Goal: Task Accomplishment & Management: Manage account settings

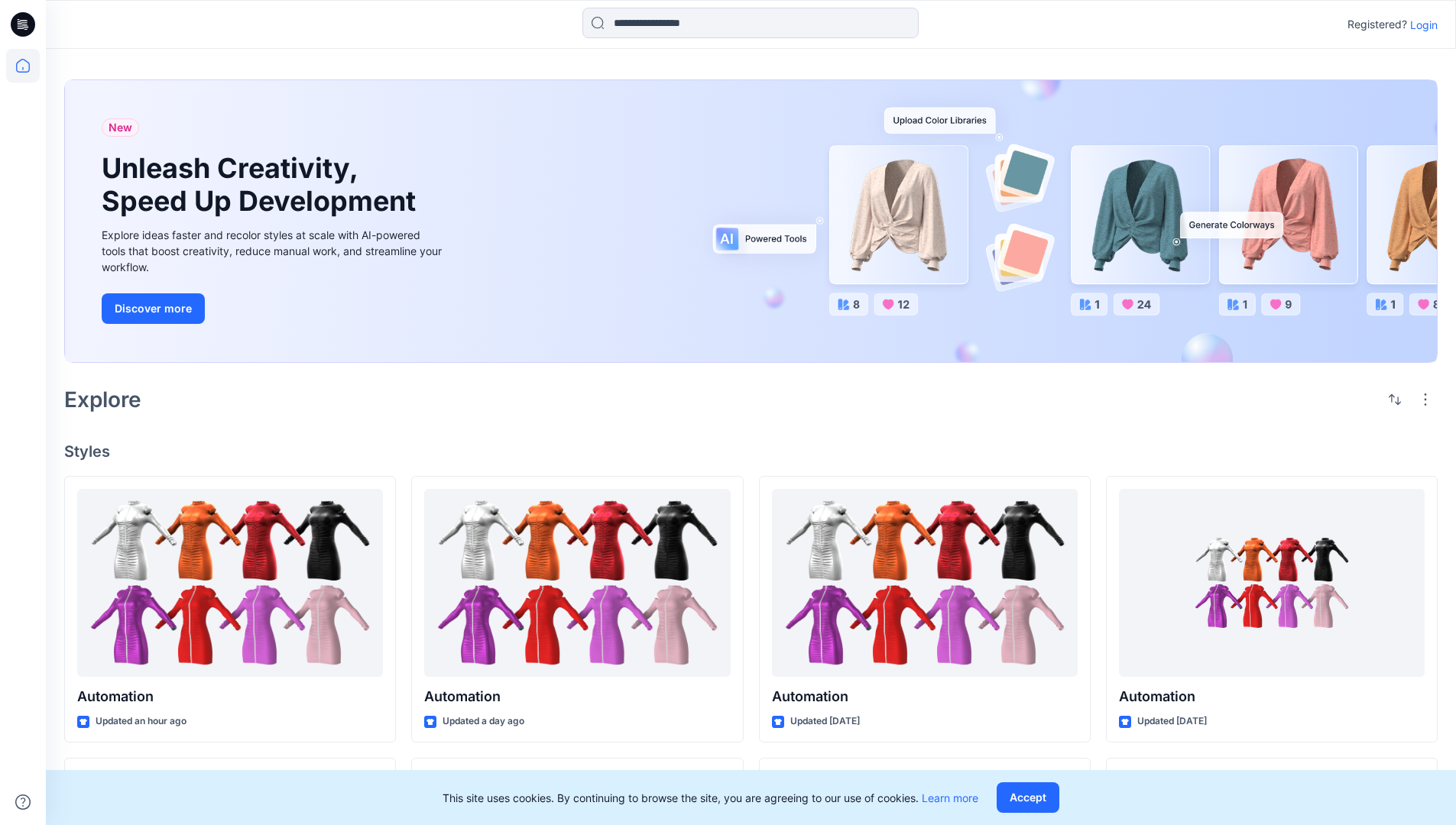
click at [1420, 24] on p "Login" at bounding box center [1423, 24] width 27 height 16
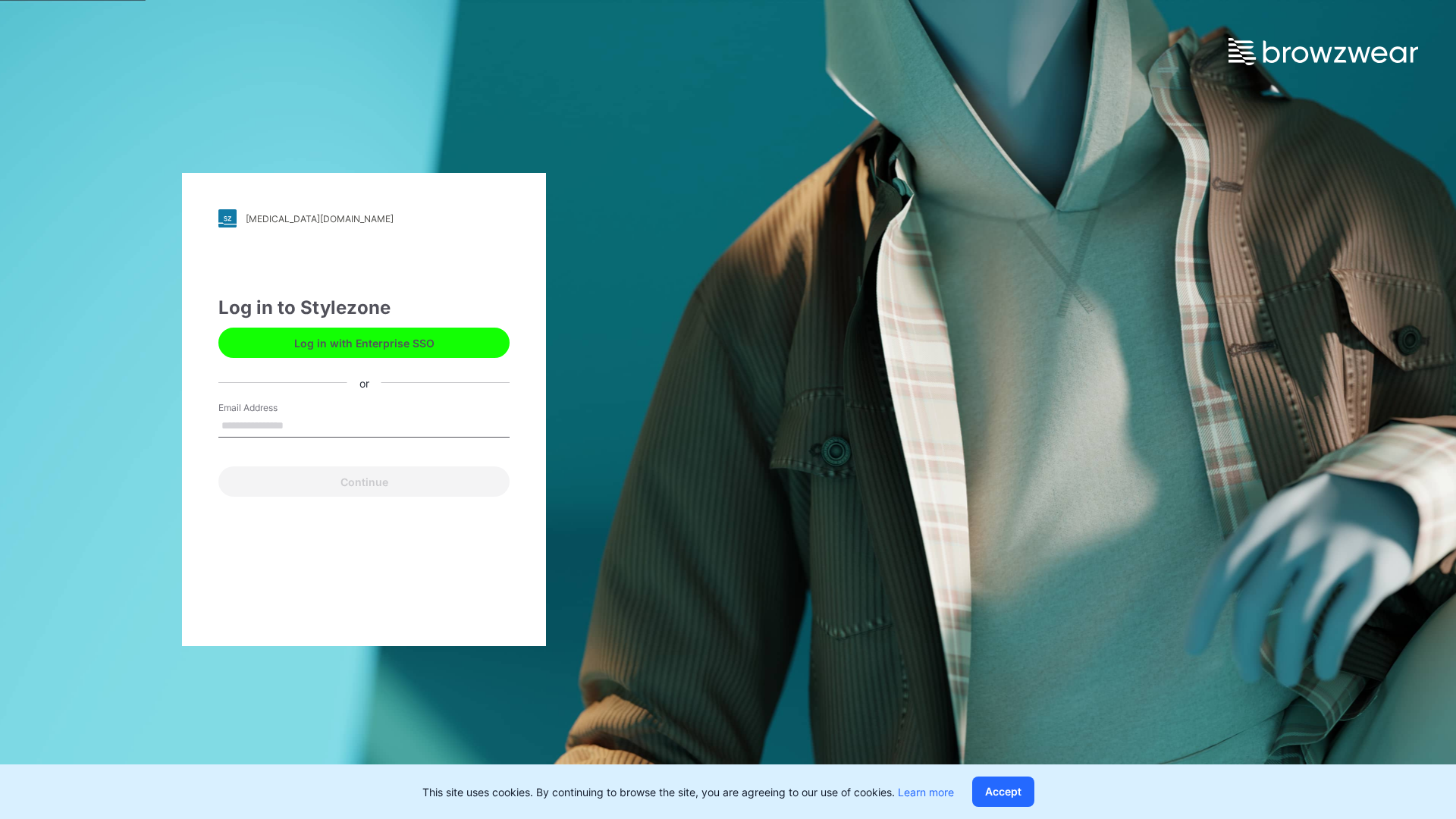
click at [300, 424] on input "Email Address" at bounding box center [364, 426] width 292 height 22
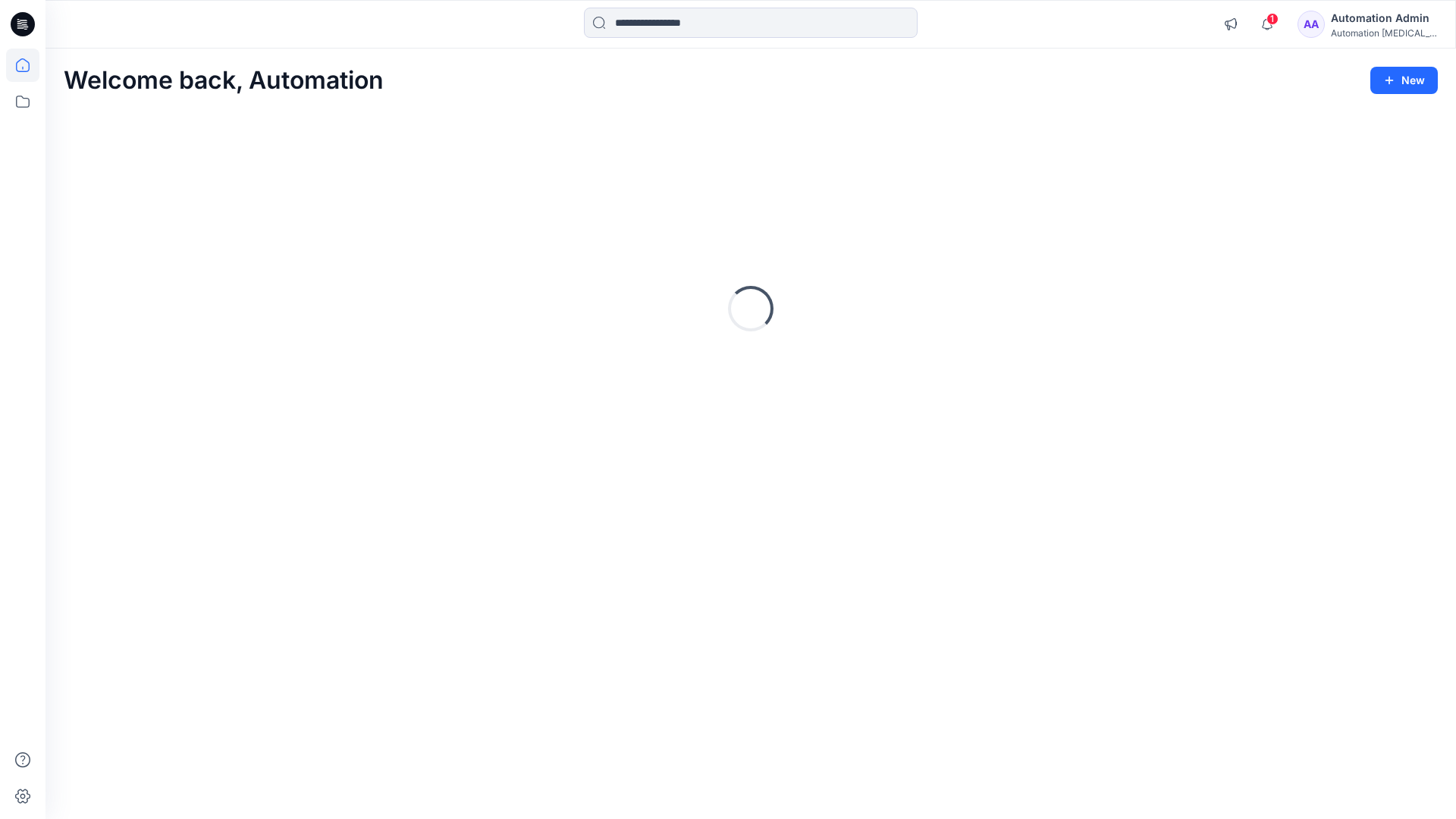
click at [29, 65] on icon at bounding box center [22, 65] width 14 height 14
click at [22, 100] on icon at bounding box center [22, 102] width 34 height 34
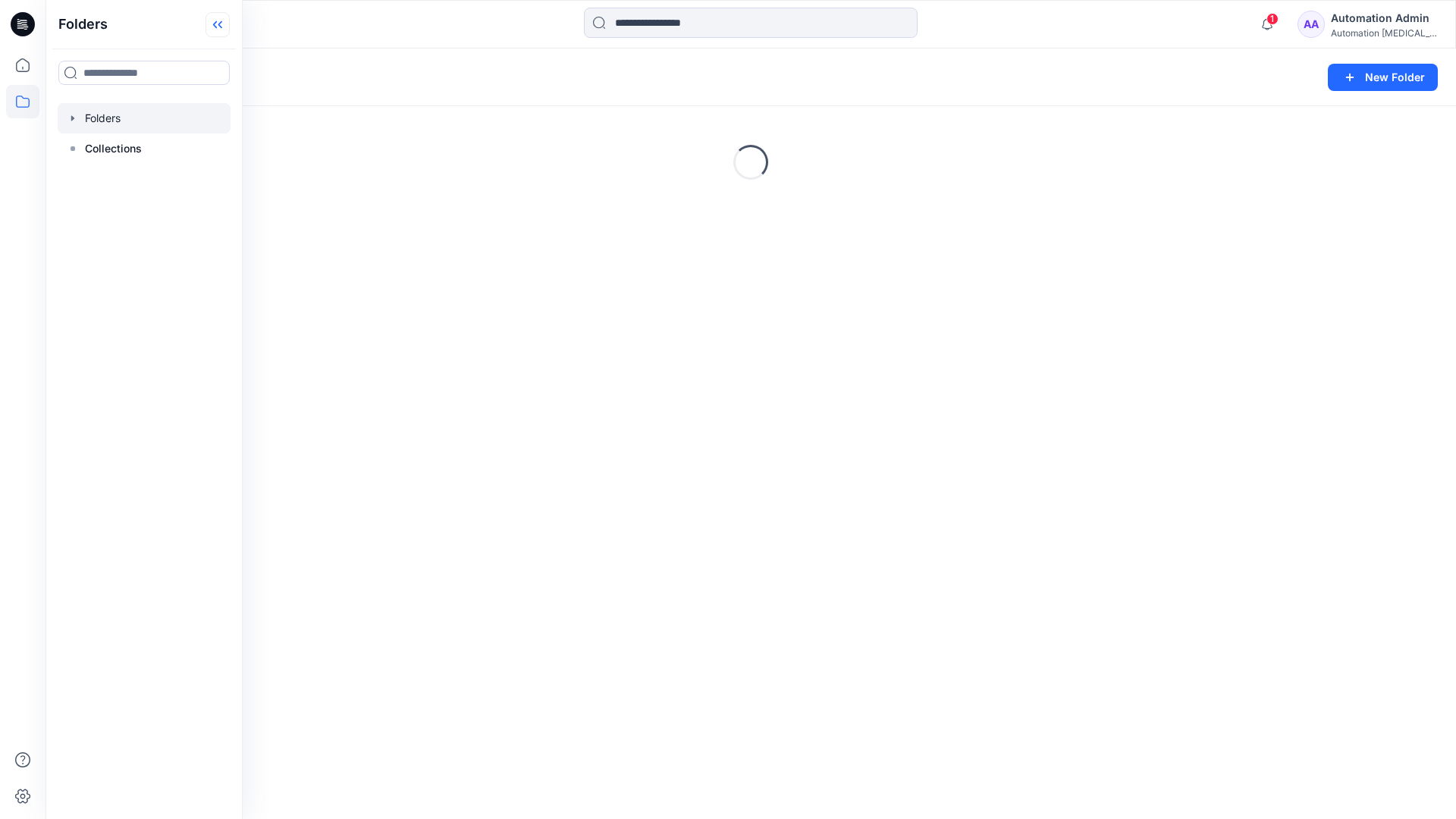
click at [223, 22] on icon at bounding box center [218, 24] width 24 height 25
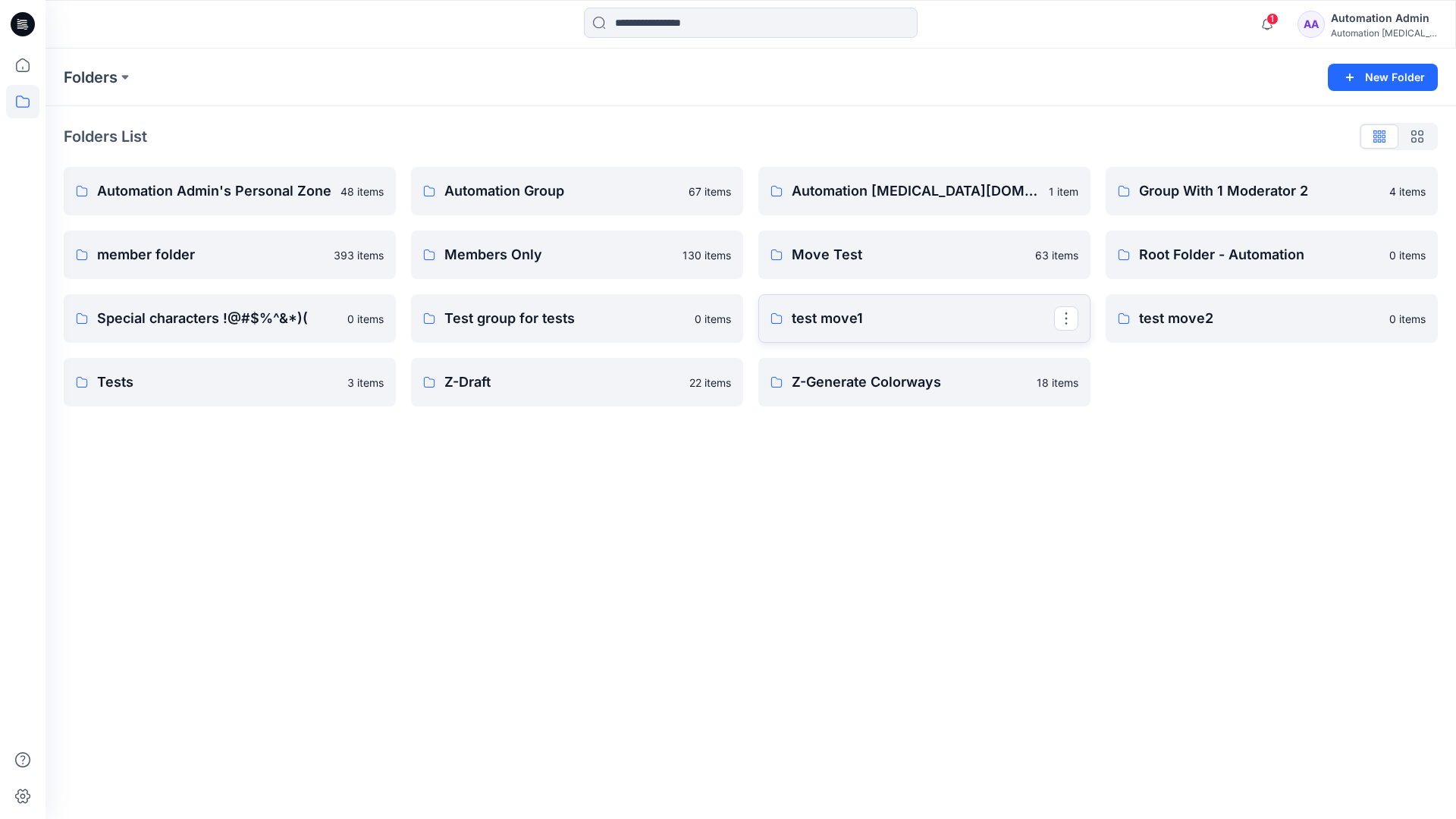
click at [835, 320] on p "test move1" at bounding box center [922, 318] width 263 height 22
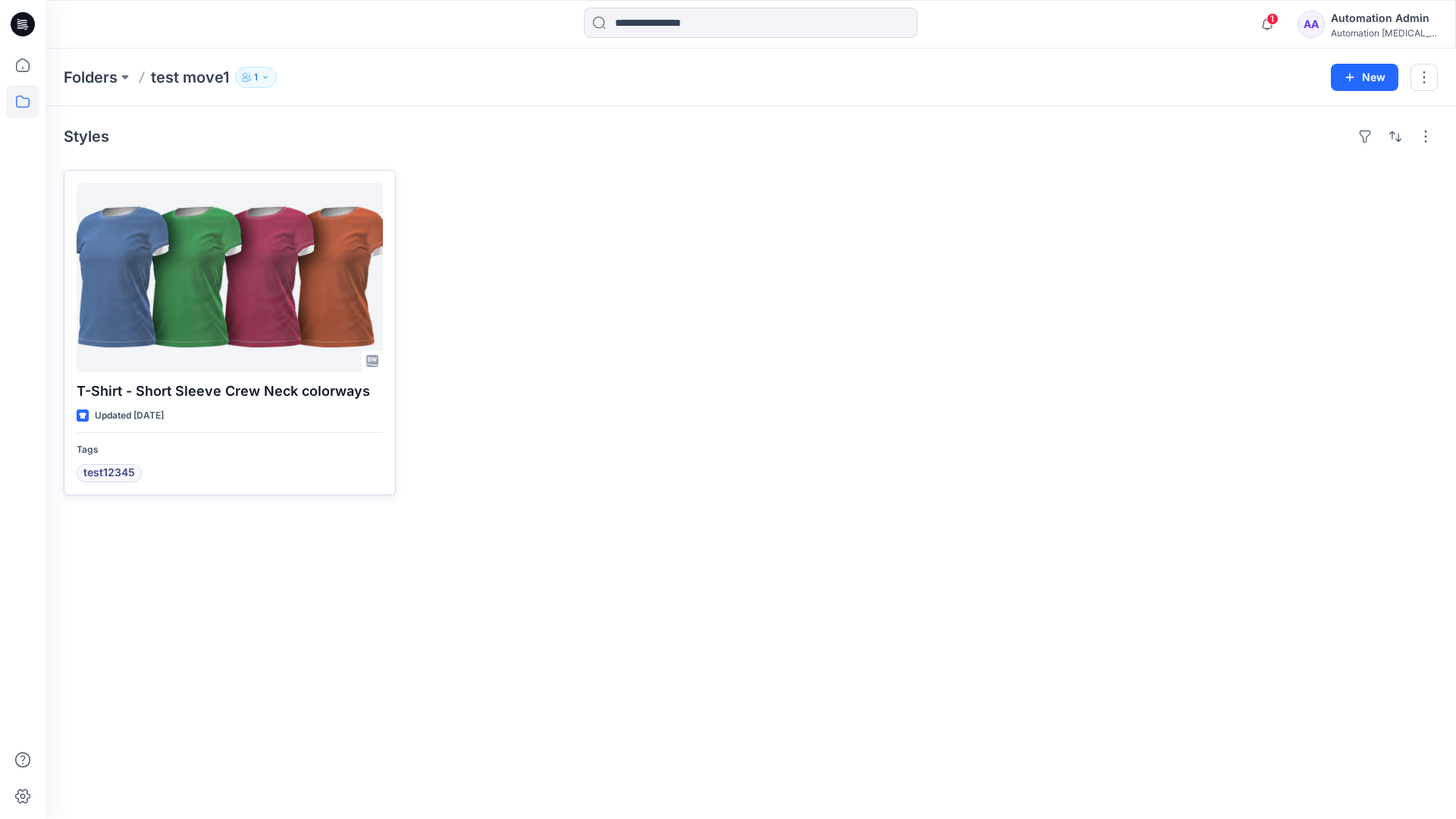
click at [210, 278] on div at bounding box center [230, 278] width 307 height 189
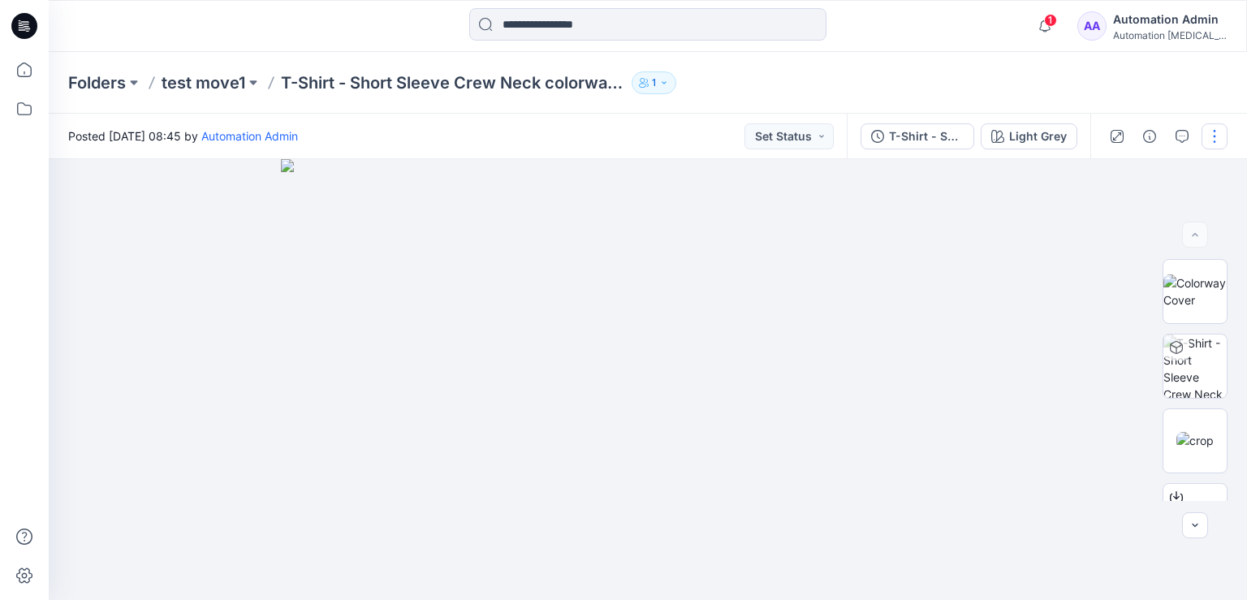
click at [1214, 136] on button "button" at bounding box center [1214, 136] width 26 height 26
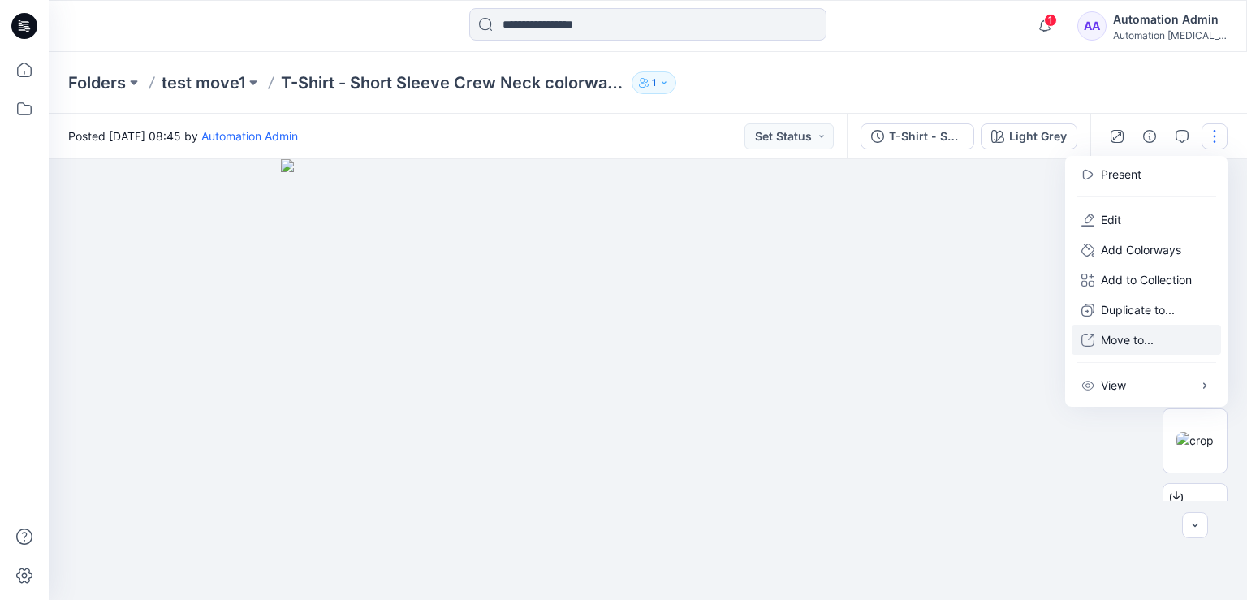
click at [1122, 340] on p "Move to..." at bounding box center [1126, 339] width 53 height 17
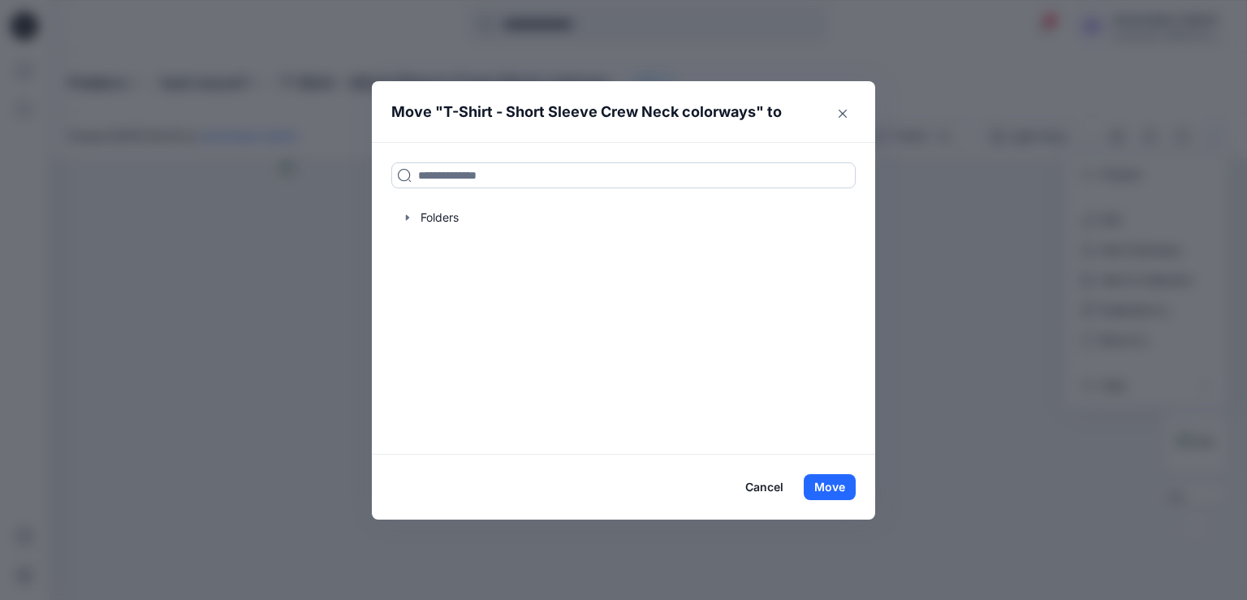
click at [435, 179] on input at bounding box center [623, 175] width 464 height 26
drag, startPoint x: 435, startPoint y: 179, endPoint x: 392, endPoint y: 175, distance: 43.2
click at [392, 175] on input at bounding box center [623, 175] width 464 height 26
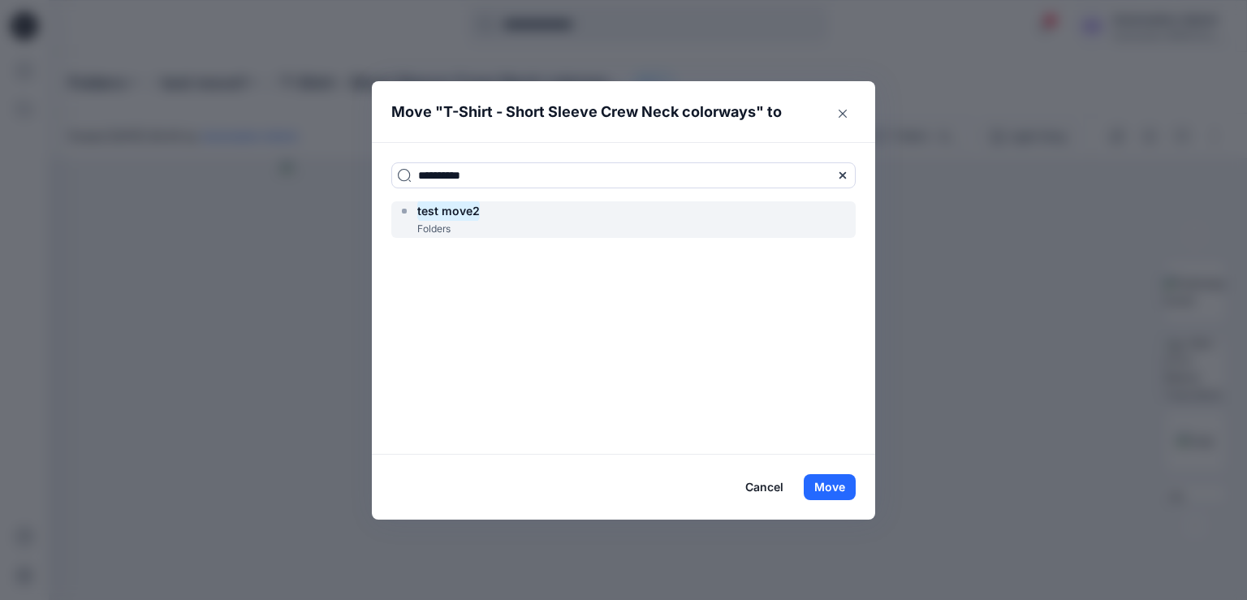
type input "**********"
click at [459, 216] on mark "test move2" at bounding box center [448, 211] width 62 height 22
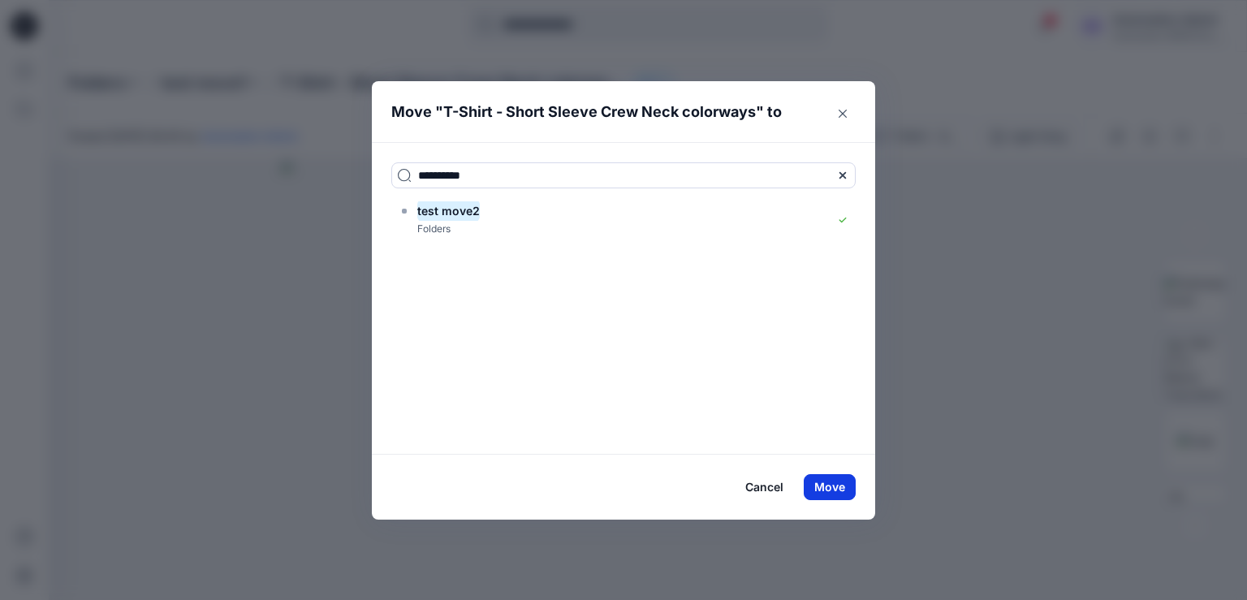
click at [826, 486] on button "Move" at bounding box center [829, 487] width 52 height 26
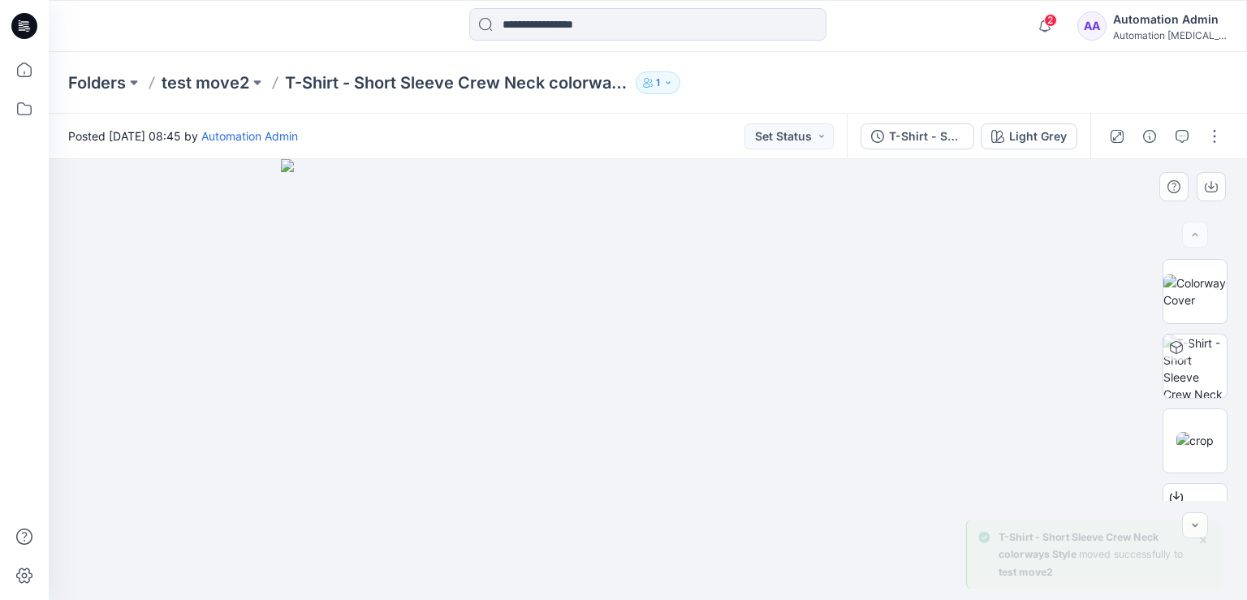
click at [182, 252] on div at bounding box center [648, 379] width 1198 height 441
click at [1214, 139] on button "button" at bounding box center [1214, 136] width 26 height 26
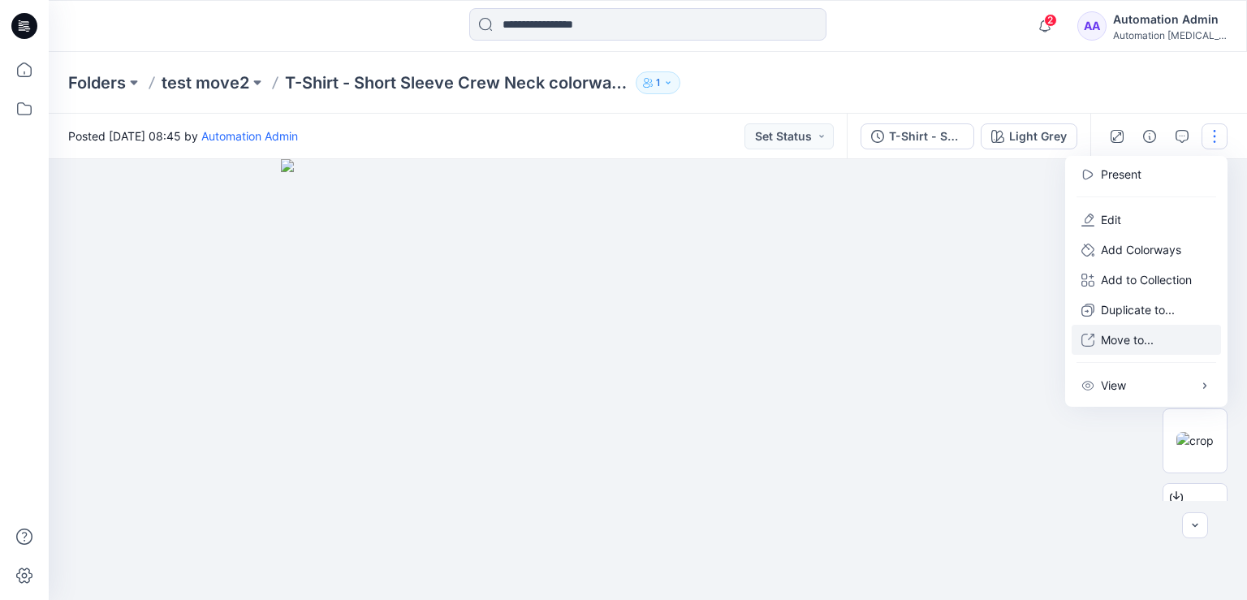
click at [1120, 341] on p "Move to..." at bounding box center [1126, 339] width 53 height 17
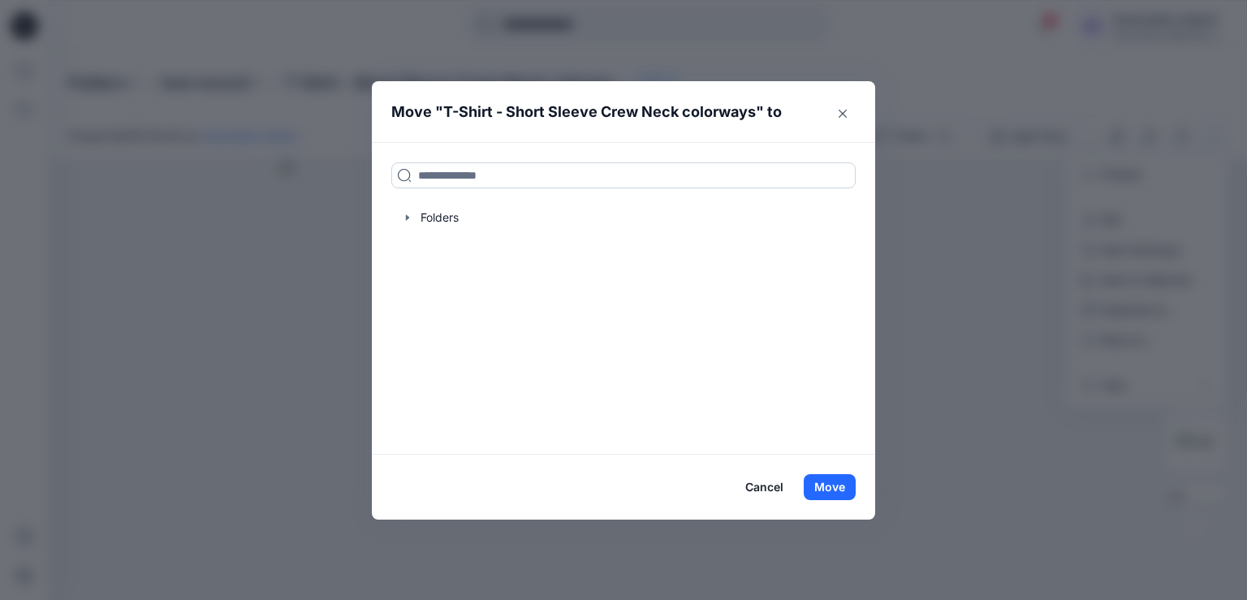
click at [544, 173] on input at bounding box center [623, 175] width 464 height 26
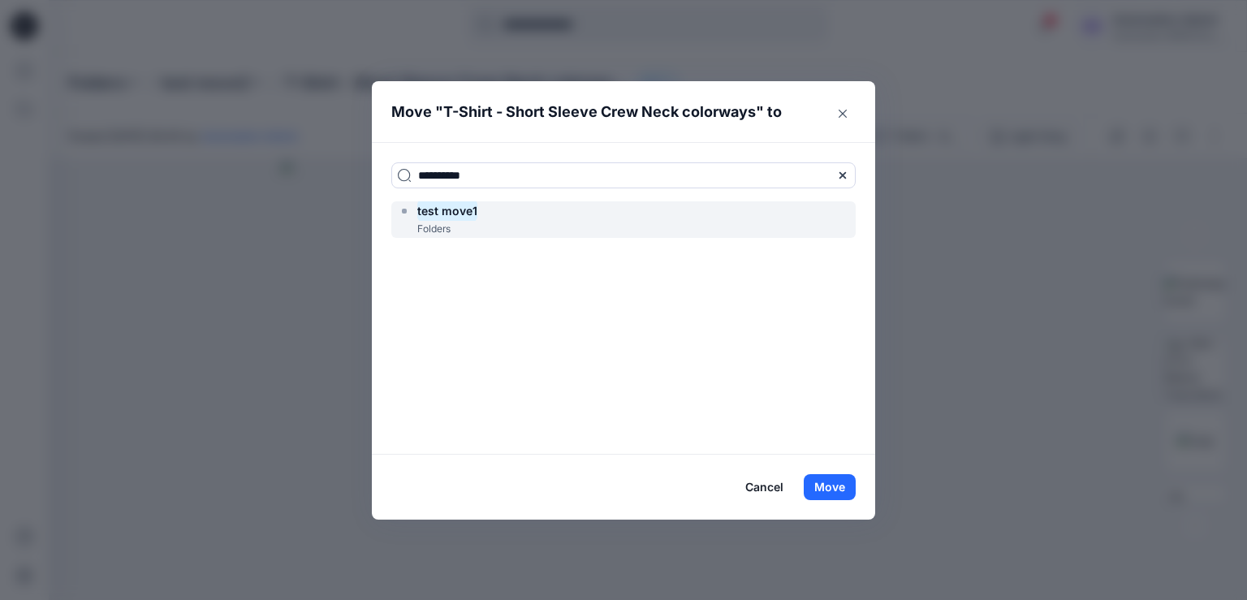
type input "**********"
click at [518, 214] on div "test move1 Folders" at bounding box center [623, 219] width 464 height 37
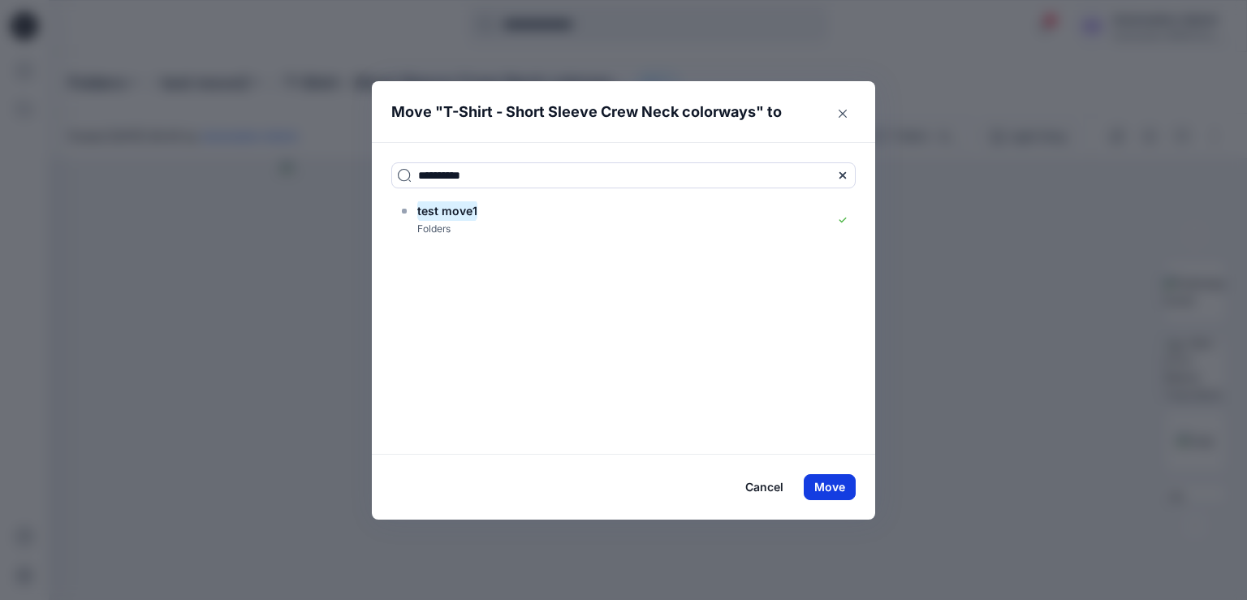
click at [833, 485] on button "Move" at bounding box center [829, 487] width 52 height 26
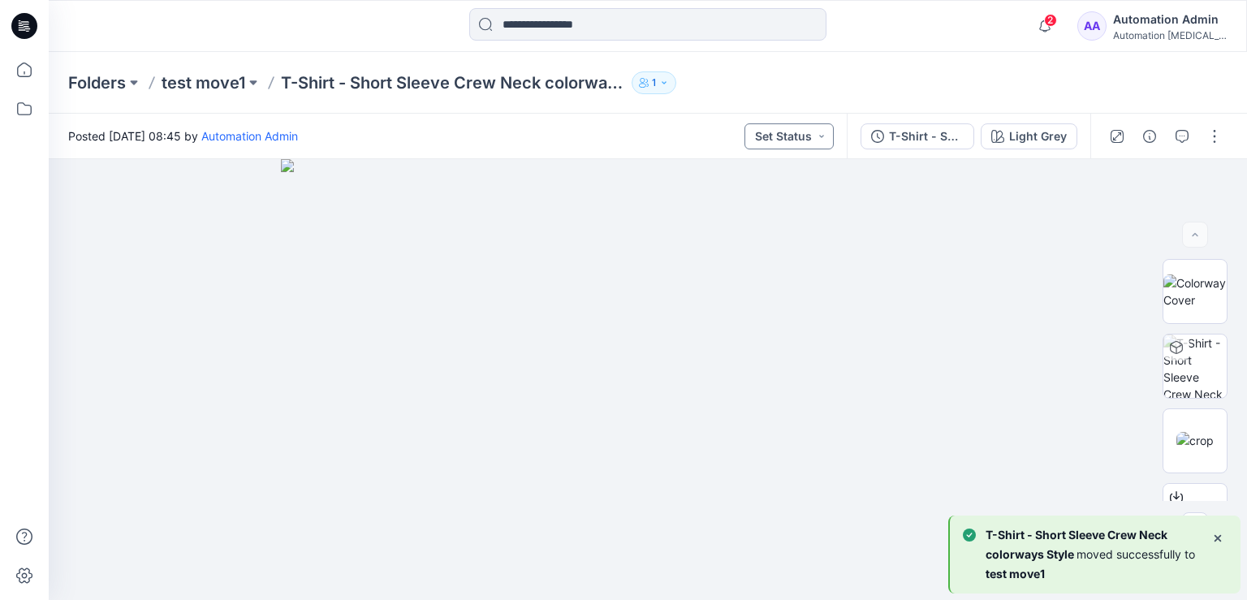
click at [805, 132] on button "Set Status" at bounding box center [788, 136] width 89 height 26
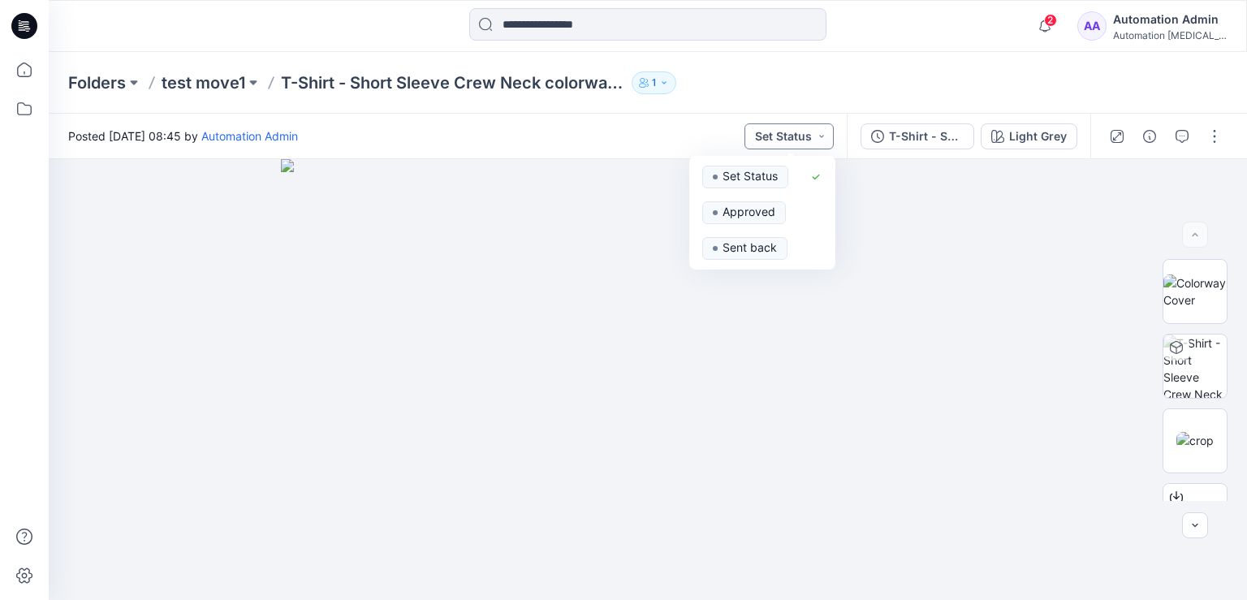
click at [803, 135] on button "Set Status" at bounding box center [788, 136] width 89 height 26
click at [968, 132] on button "T-Shirt - Short Sleeve" at bounding box center [917, 136] width 114 height 26
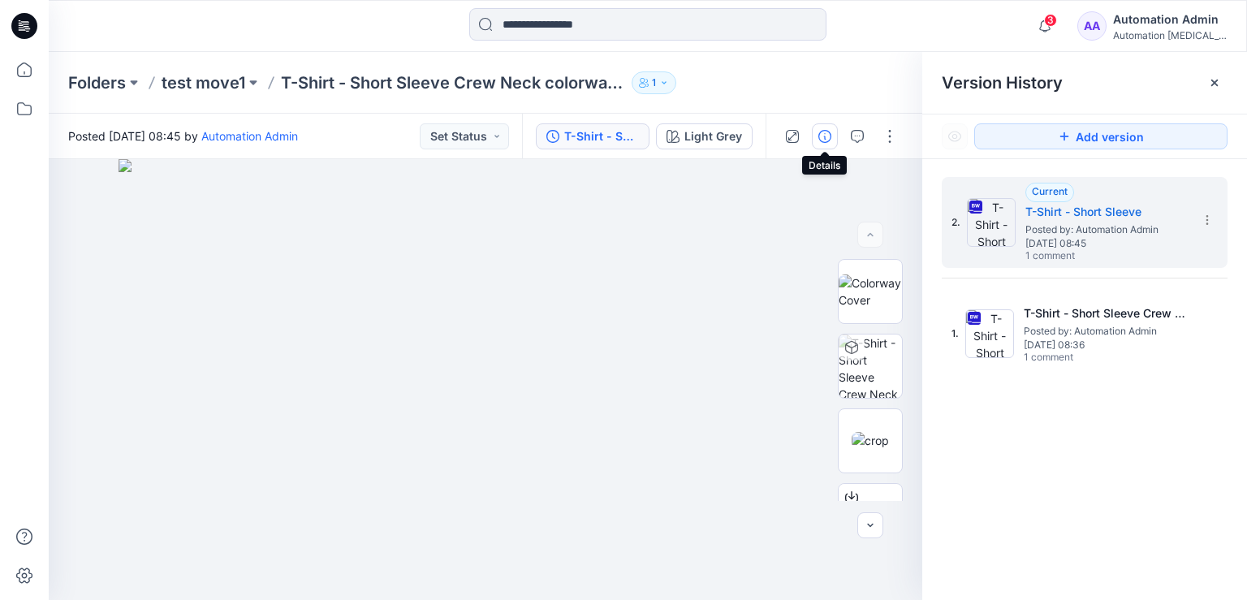
click at [820, 138] on icon "button" at bounding box center [824, 136] width 13 height 13
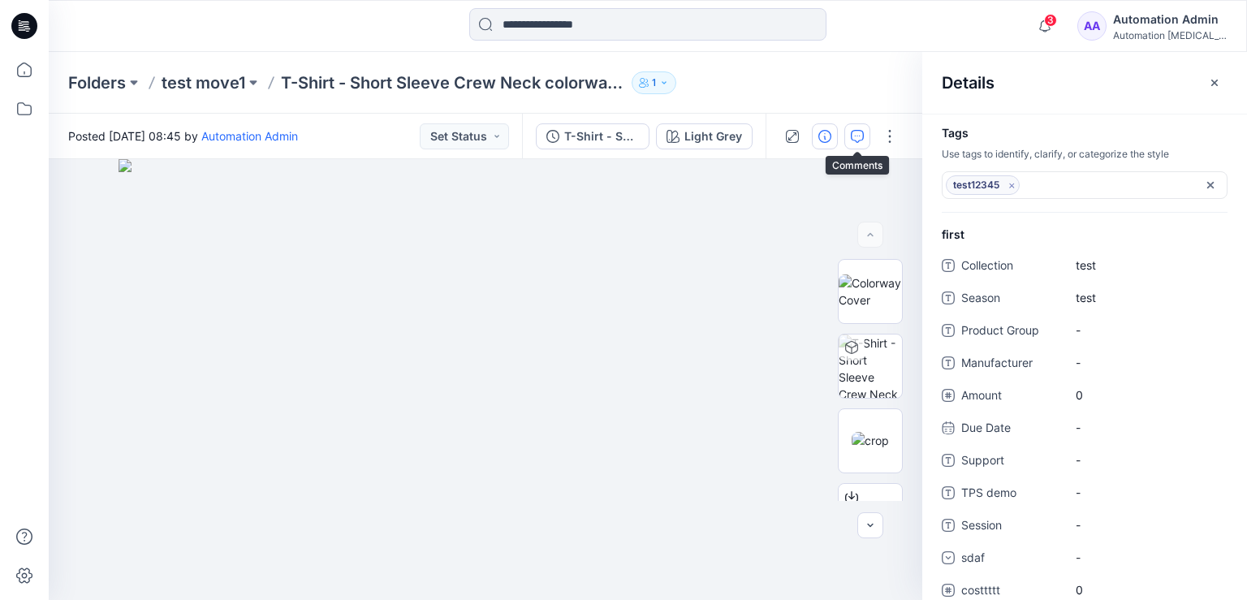
click at [863, 138] on icon "button" at bounding box center [856, 136] width 13 height 13
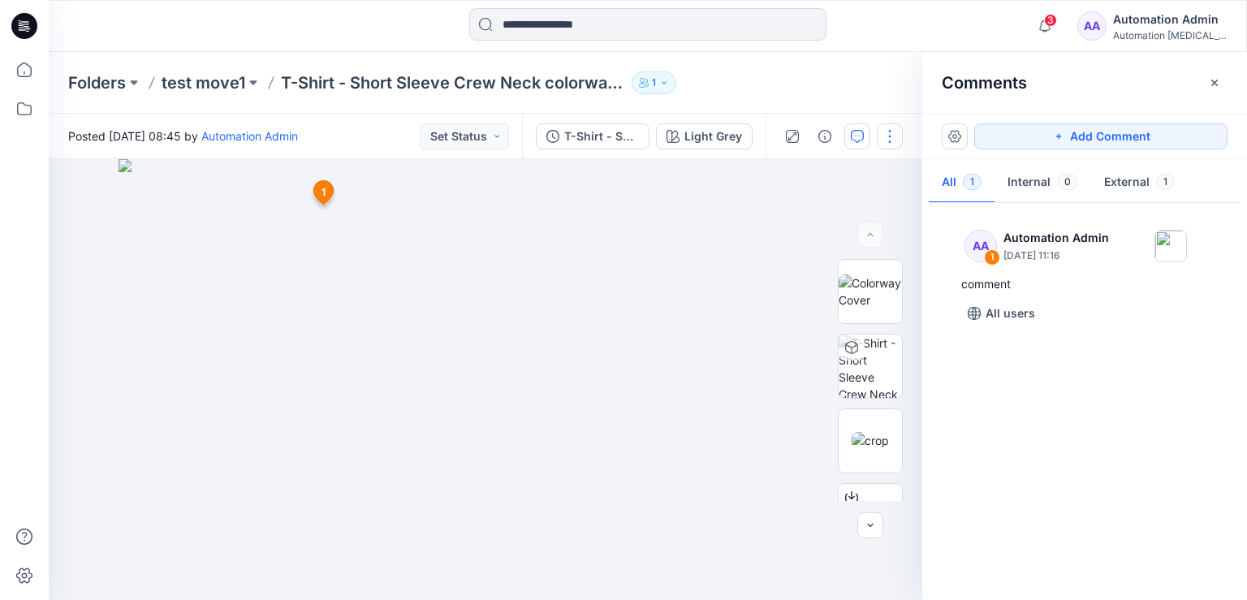
click at [889, 134] on button "button" at bounding box center [889, 136] width 26 height 26
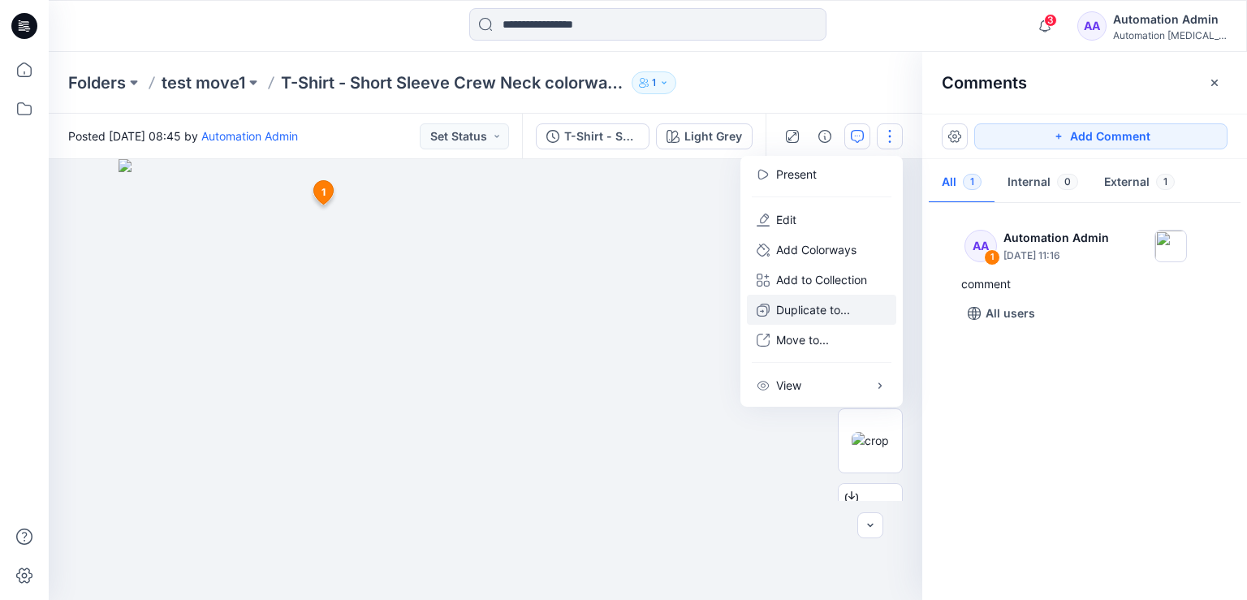
click at [815, 309] on p "Duplicate to..." at bounding box center [813, 309] width 74 height 17
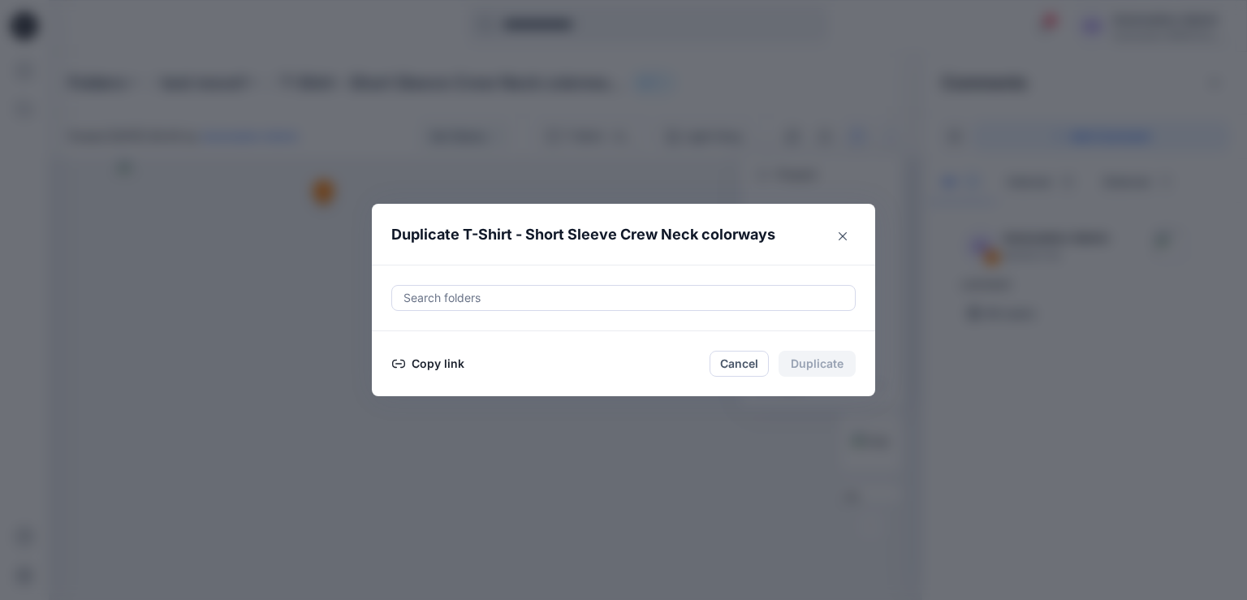
click at [427, 363] on button "Copy link" at bounding box center [428, 363] width 74 height 19
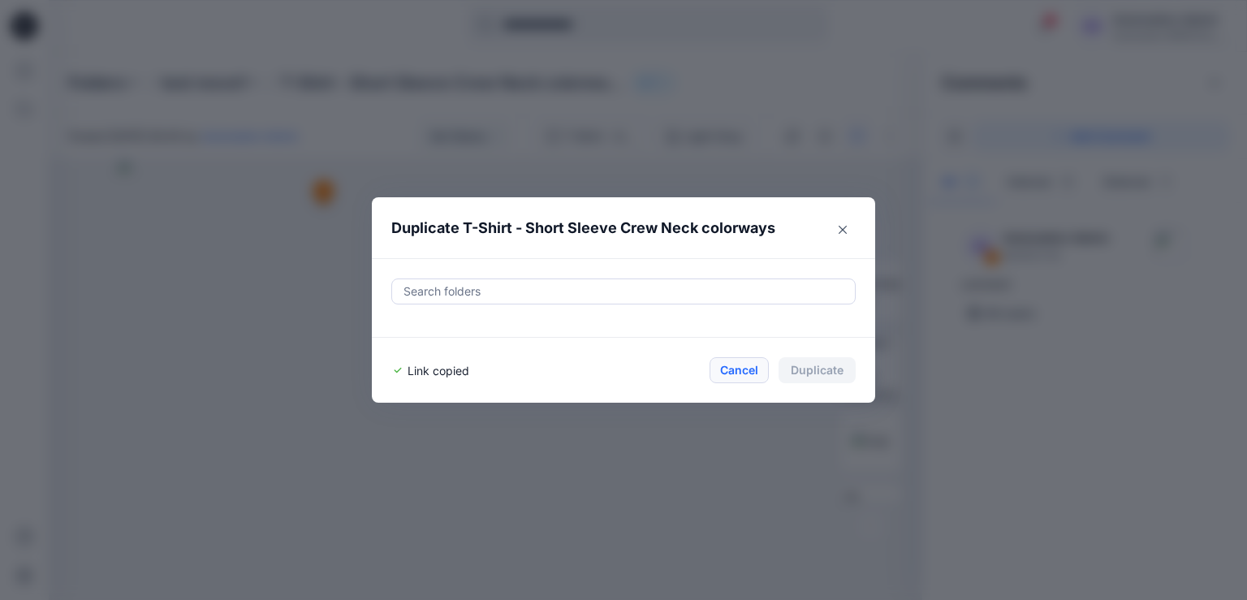
click at [738, 368] on button "Cancel" at bounding box center [738, 370] width 59 height 26
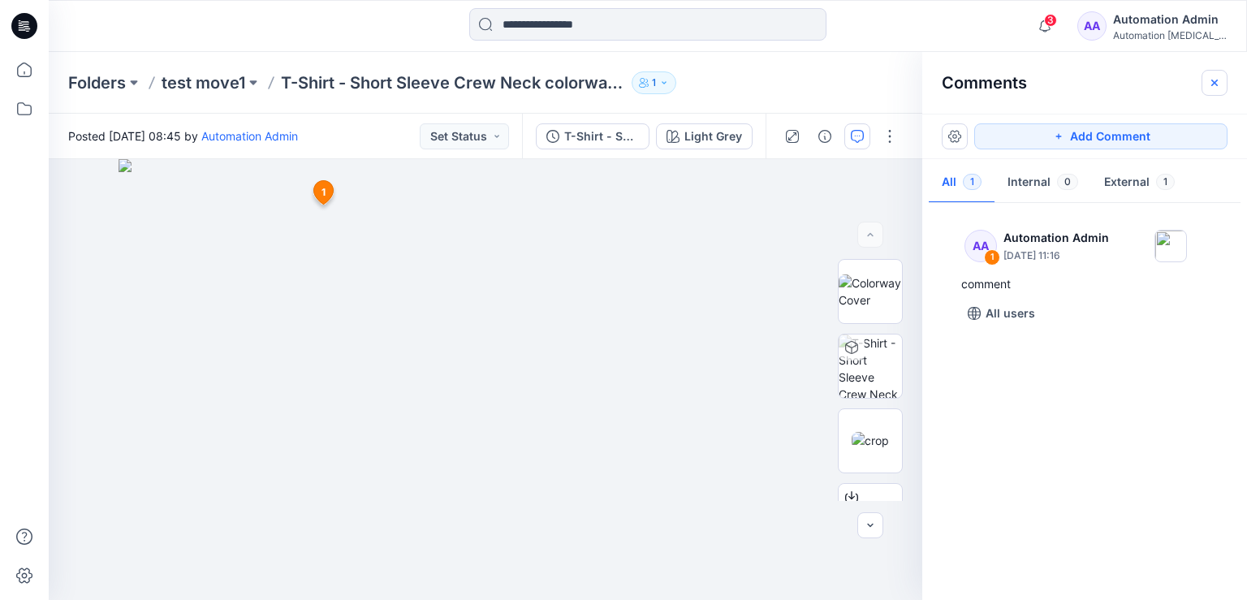
click at [1219, 85] on icon "button" at bounding box center [1214, 82] width 13 height 13
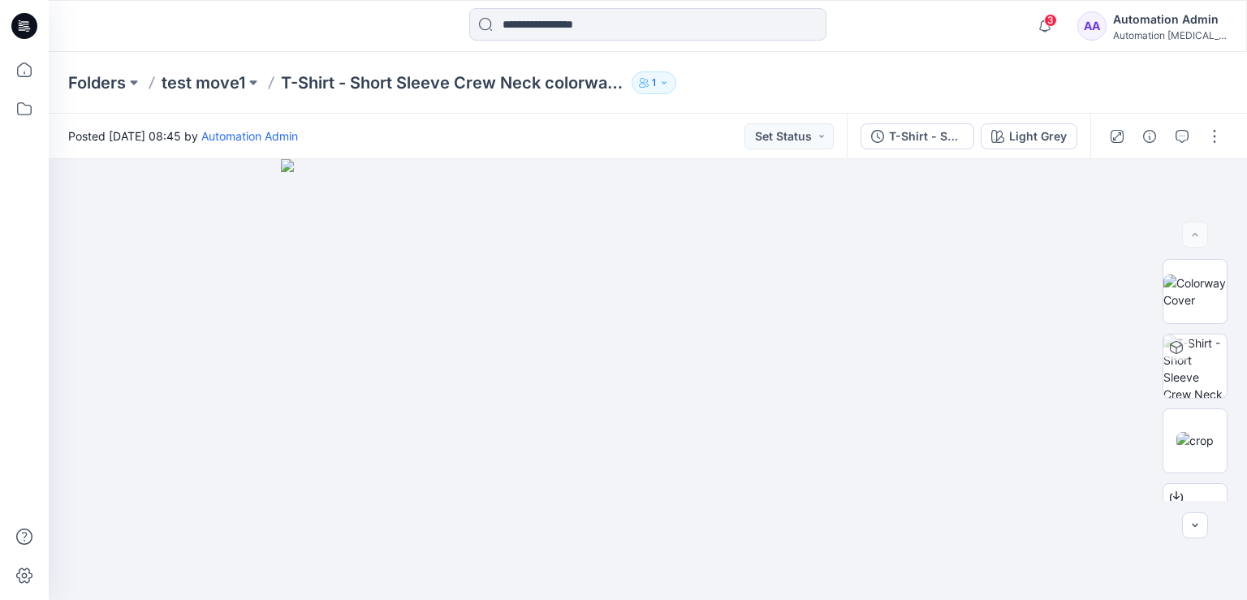
scroll to position [222, 0]
click at [1220, 140] on button "button" at bounding box center [1214, 136] width 26 height 26
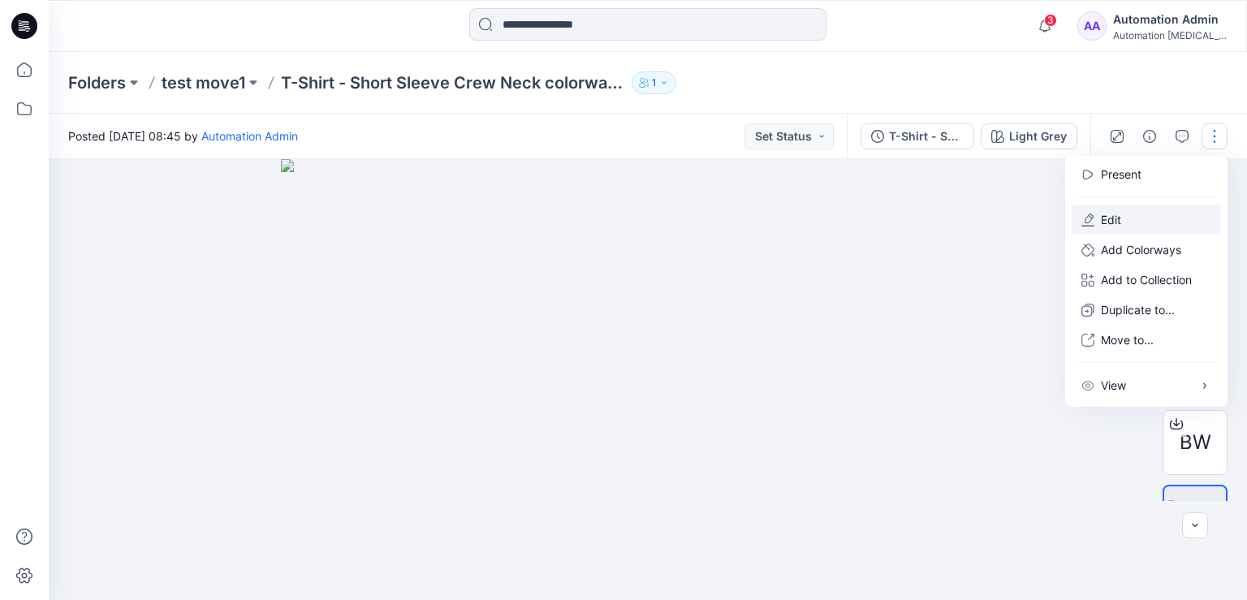
click at [1150, 218] on button "Edit" at bounding box center [1145, 220] width 149 height 30
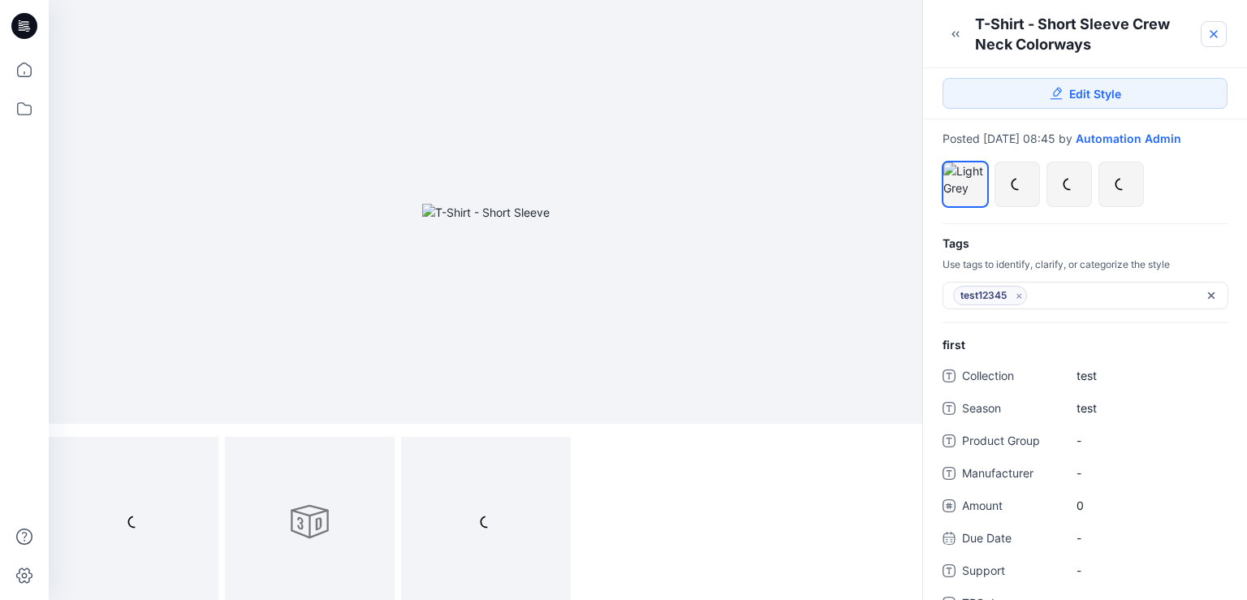
click at [1211, 32] on icon at bounding box center [1213, 34] width 6 height 6
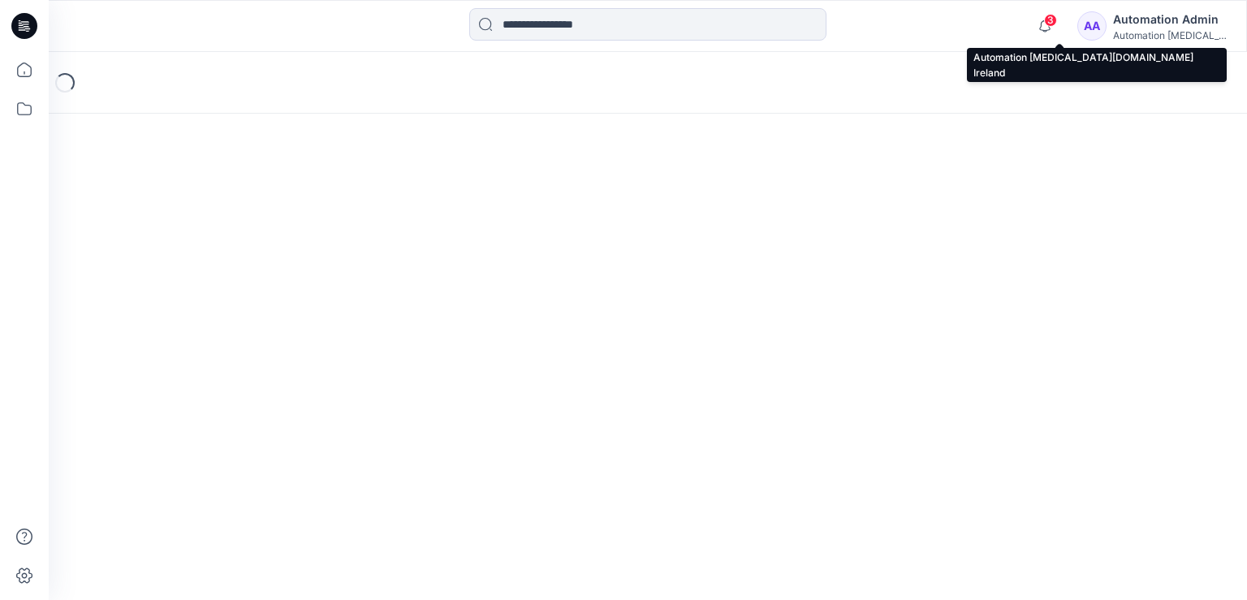
click at [1172, 23] on div "Automation Admin" at bounding box center [1170, 19] width 114 height 19
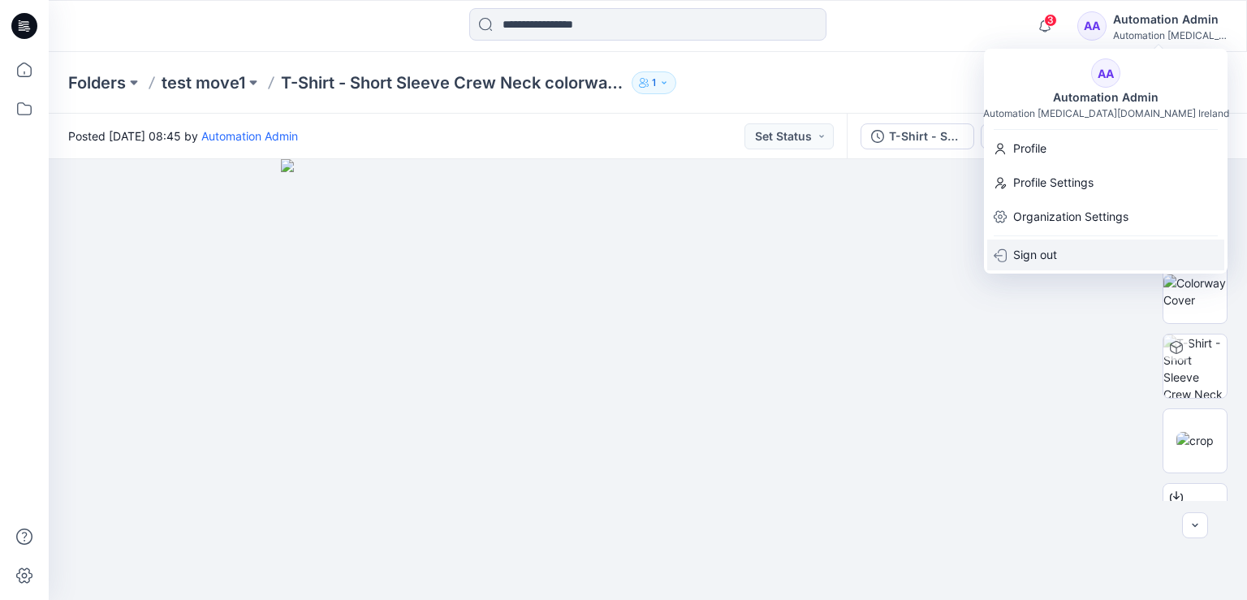
click at [1057, 256] on div "Sign out" at bounding box center [1105, 254] width 237 height 31
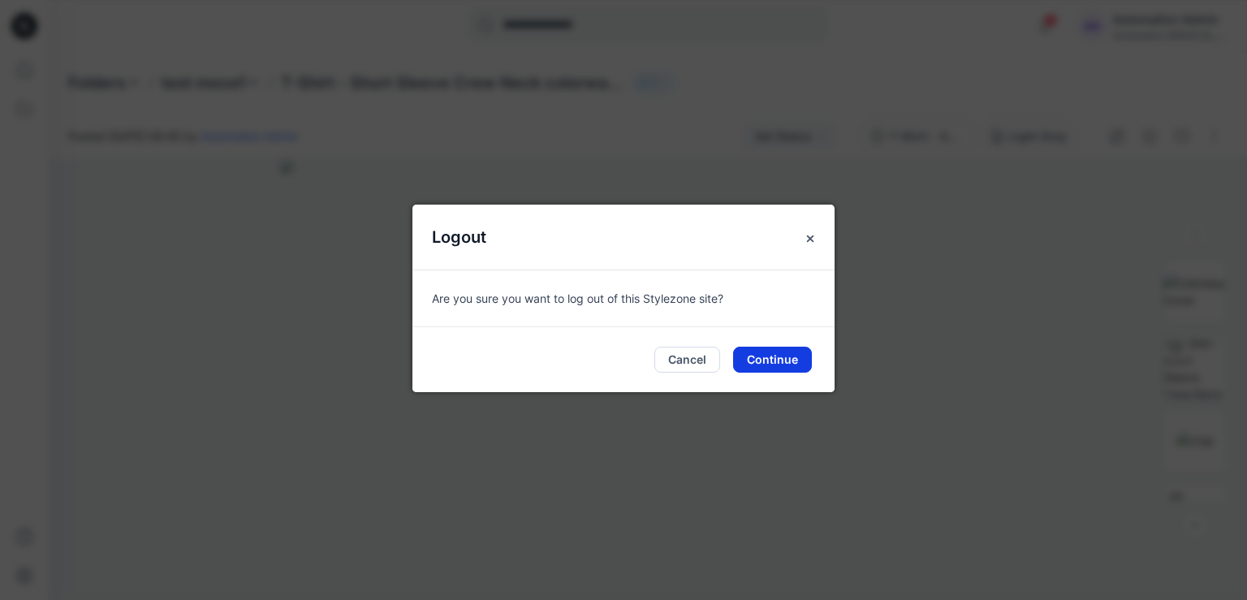
click at [774, 360] on button "Continue" at bounding box center [772, 360] width 79 height 26
